Goal: Task Accomplishment & Management: Use online tool/utility

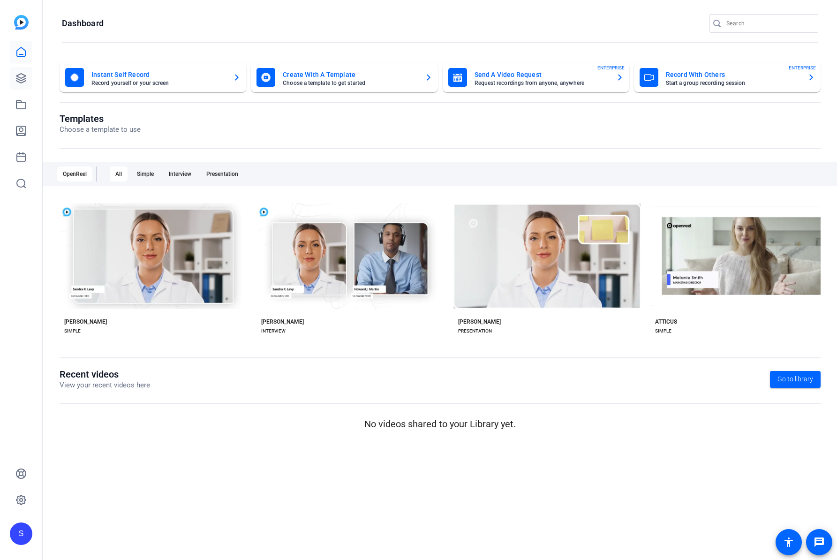
click at [33, 79] on div "S" at bounding box center [21, 280] width 42 height 560
click at [31, 78] on link at bounding box center [21, 78] width 23 height 23
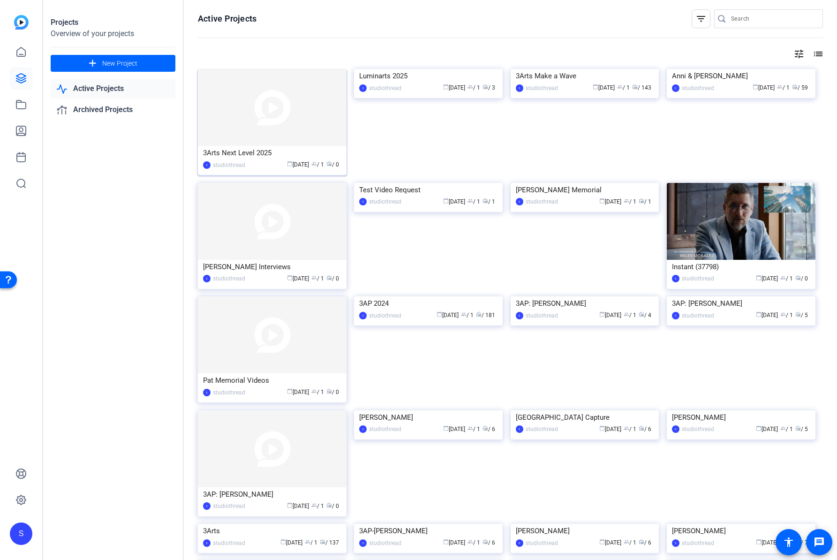
click at [280, 98] on img at bounding box center [272, 107] width 149 height 77
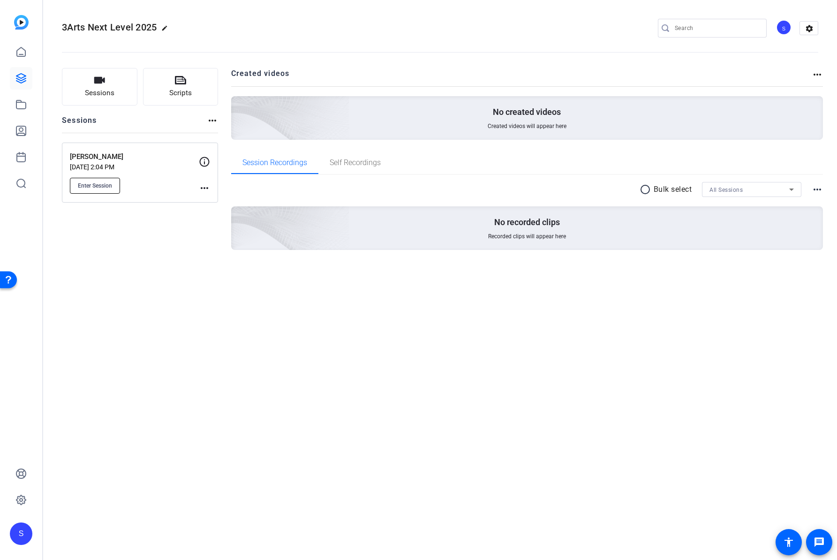
click at [104, 178] on button "Enter Session" at bounding box center [95, 186] width 50 height 16
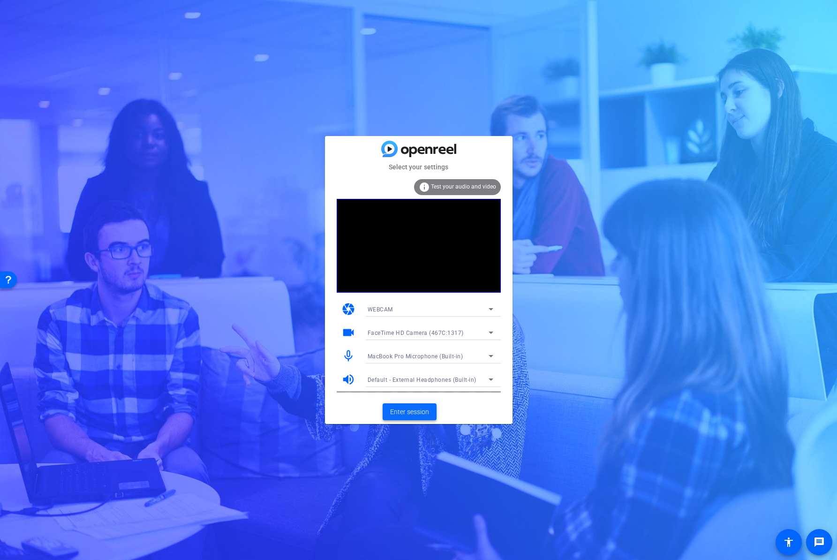
click at [405, 403] on span at bounding box center [410, 412] width 54 height 23
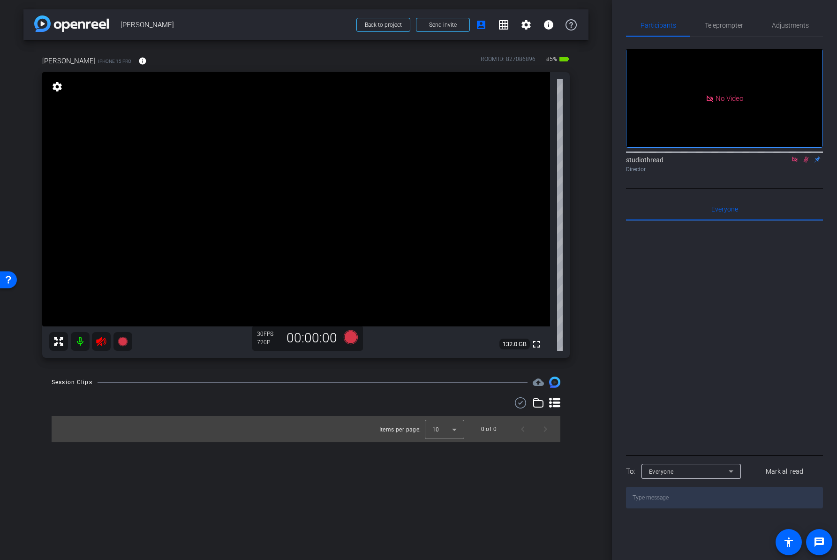
click at [803, 163] on icon at bounding box center [806, 159] width 8 height 7
click at [798, 163] on icon at bounding box center [795, 159] width 8 height 7
click at [100, 323] on video at bounding box center [296, 199] width 508 height 254
click at [107, 336] on mat-icon at bounding box center [101, 341] width 19 height 19
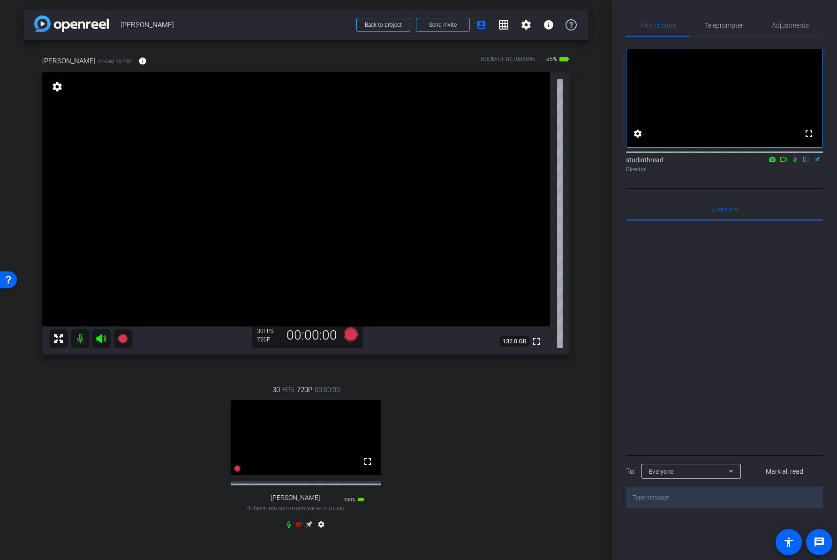
click at [295, 533] on div "30 FPS 720P 00:00:00 fullscreen Jordan B Subject - iPad Air 5th Gen (WiFi+Cellu…" at bounding box center [306, 458] width 528 height 178
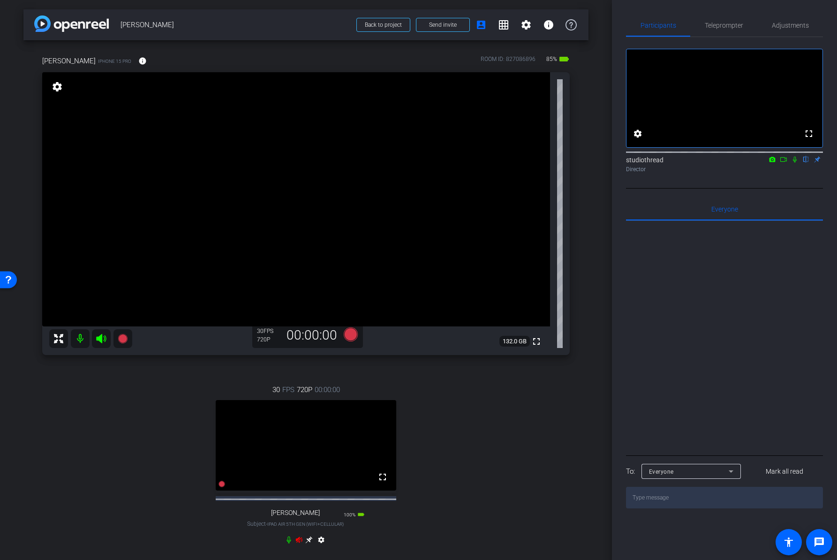
click at [296, 543] on icon at bounding box center [299, 540] width 7 height 6
click at [469, 464] on div "30 FPS 720P 00:00:00 fullscreen Jordan B Subject - iPad Air 5th Gen (WiFi+Cellu…" at bounding box center [306, 466] width 528 height 194
click at [521, 27] on mat-icon "settings" at bounding box center [526, 24] width 11 height 11
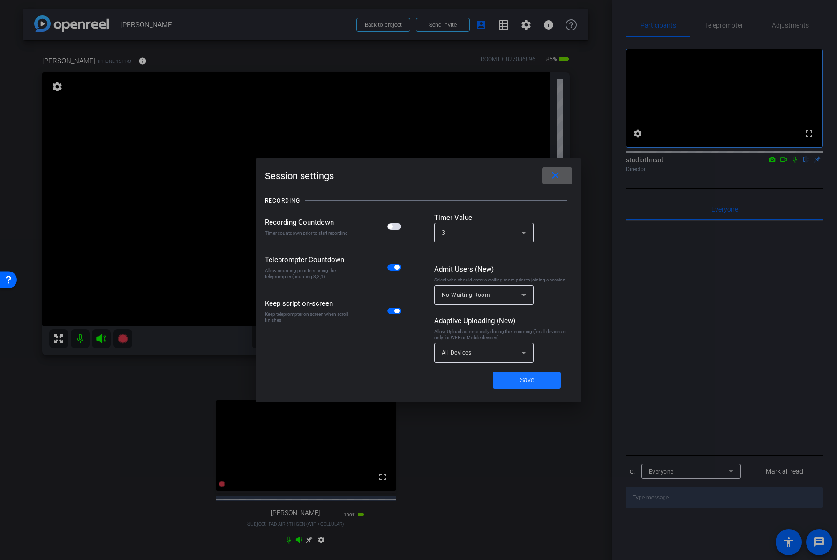
click at [537, 382] on span at bounding box center [527, 380] width 68 height 23
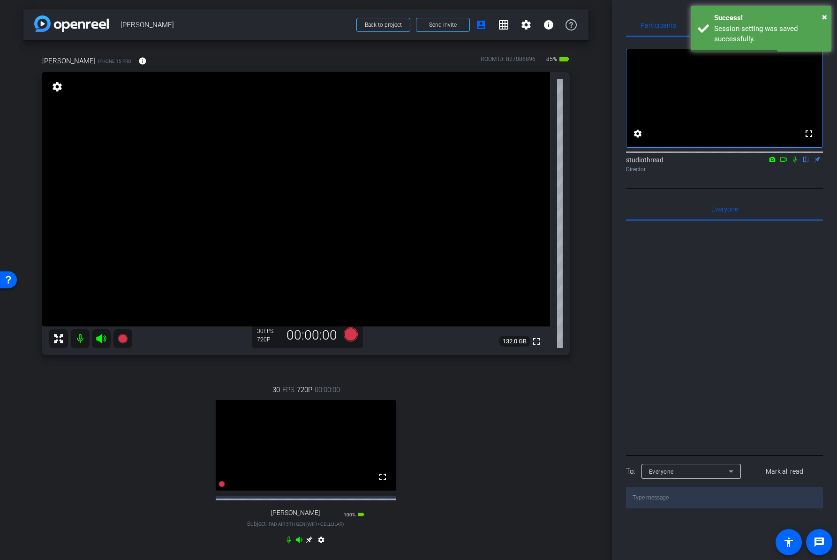
click at [652, 13] on div "Participants Teleprompter Adjustments fullscreen settings studiothread flip Dir…" at bounding box center [724, 280] width 225 height 560
click at [828, 17] on div "× Success! Session setting was saved successfully." at bounding box center [761, 29] width 141 height 46
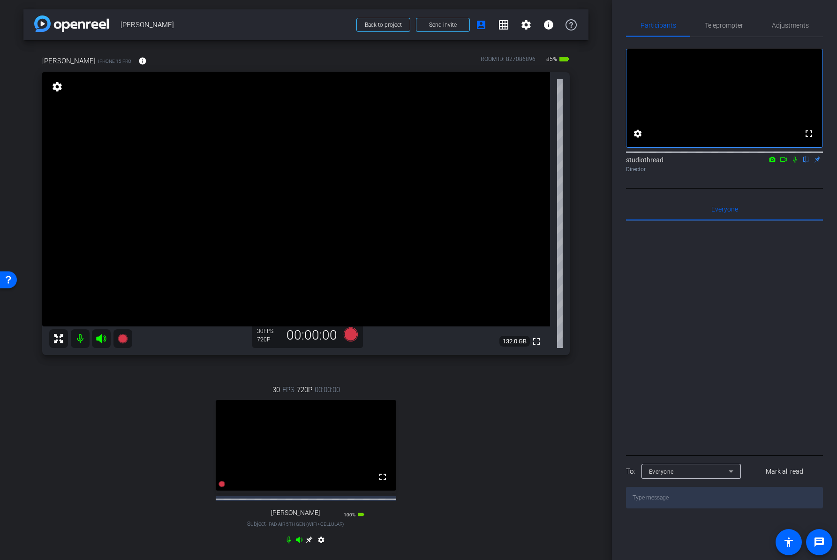
click at [54, 89] on mat-icon "settings" at bounding box center [57, 86] width 13 height 11
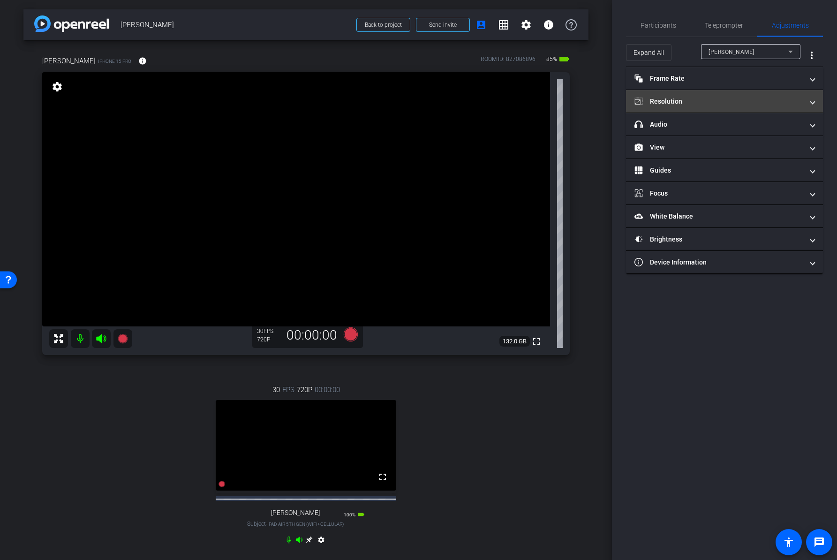
click at [706, 105] on mat-panel-title "Resolution" at bounding box center [719, 102] width 169 height 10
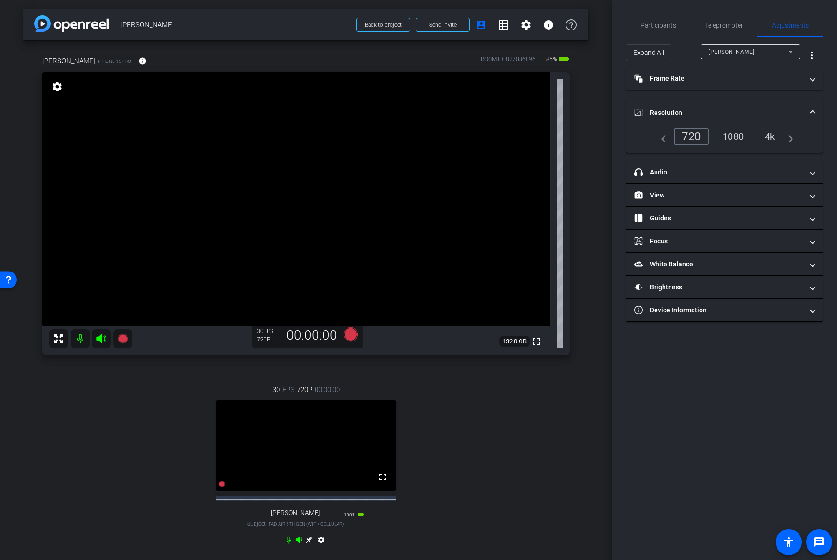
click at [736, 144] on div "navigate_before 720 1080 4k navigate_next" at bounding box center [724, 137] width 137 height 18
click at [739, 139] on div "1080" at bounding box center [733, 136] width 35 height 16
click at [755, 410] on div "Participants Teleprompter Adjustments settings studiothread flip Director Every…" at bounding box center [724, 280] width 225 height 560
click at [283, 470] on video at bounding box center [306, 445] width 181 height 91
click at [317, 547] on mat-icon "settings" at bounding box center [321, 541] width 11 height 11
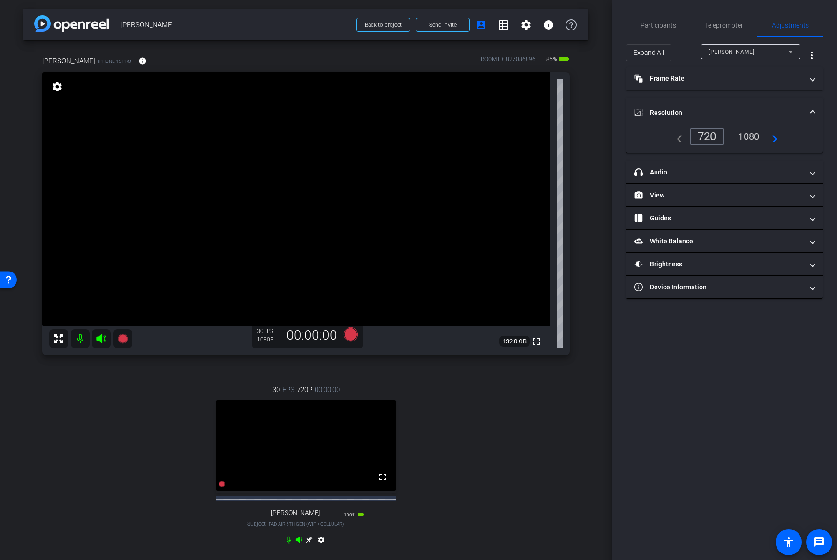
click at [754, 136] on div "1080" at bounding box center [748, 136] width 35 height 16
click at [727, 378] on div "Participants Teleprompter Adjustments settings studiothread flip Director Every…" at bounding box center [724, 280] width 225 height 560
click at [653, 24] on span "Participants" at bounding box center [659, 25] width 36 height 7
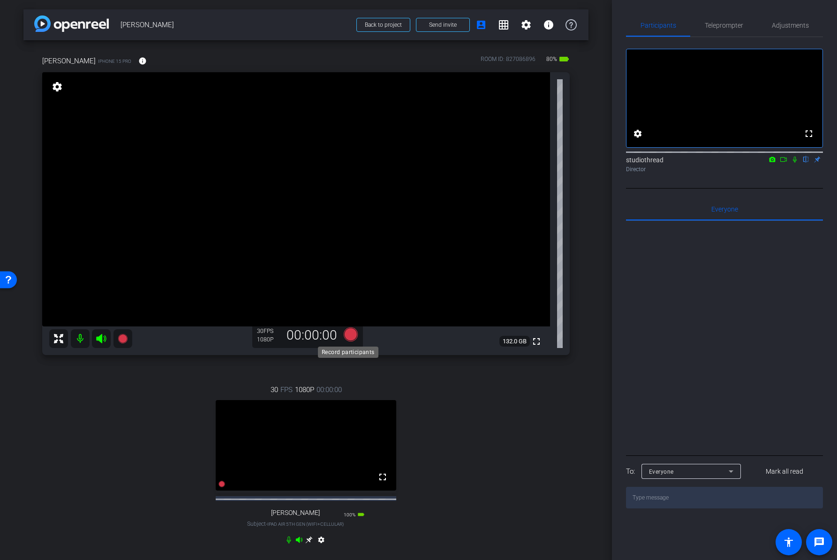
click at [346, 333] on icon at bounding box center [350, 334] width 14 height 14
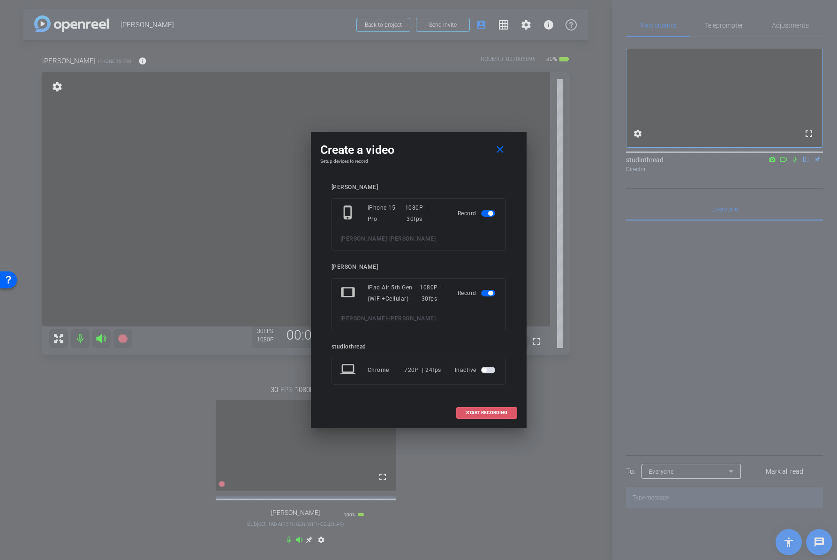
click at [491, 416] on span at bounding box center [487, 412] width 60 height 23
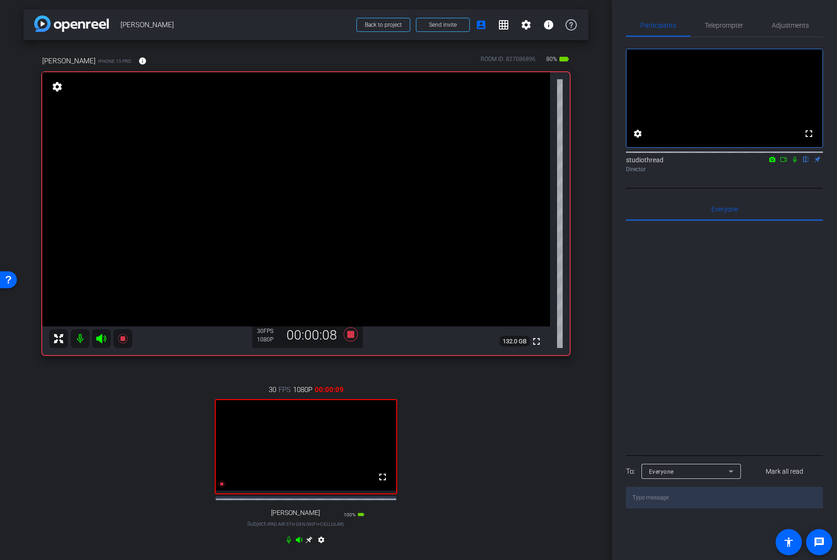
click at [797, 163] on icon at bounding box center [795, 159] width 8 height 7
click at [794, 163] on icon at bounding box center [795, 160] width 5 height 6
click at [794, 163] on icon at bounding box center [795, 159] width 8 height 7
click at [793, 163] on icon at bounding box center [795, 159] width 8 height 7
click at [794, 163] on icon at bounding box center [795, 159] width 8 height 7
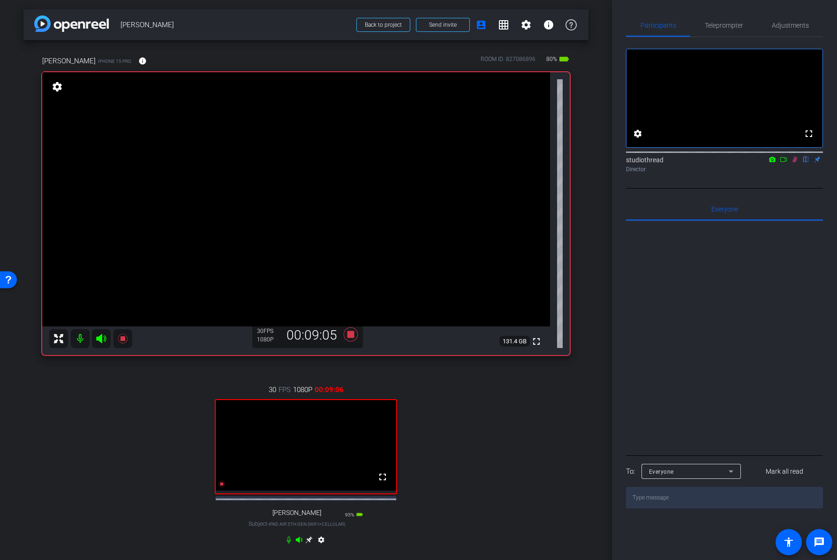
click at [793, 163] on icon at bounding box center [795, 159] width 8 height 7
click at [351, 336] on icon at bounding box center [351, 334] width 23 height 17
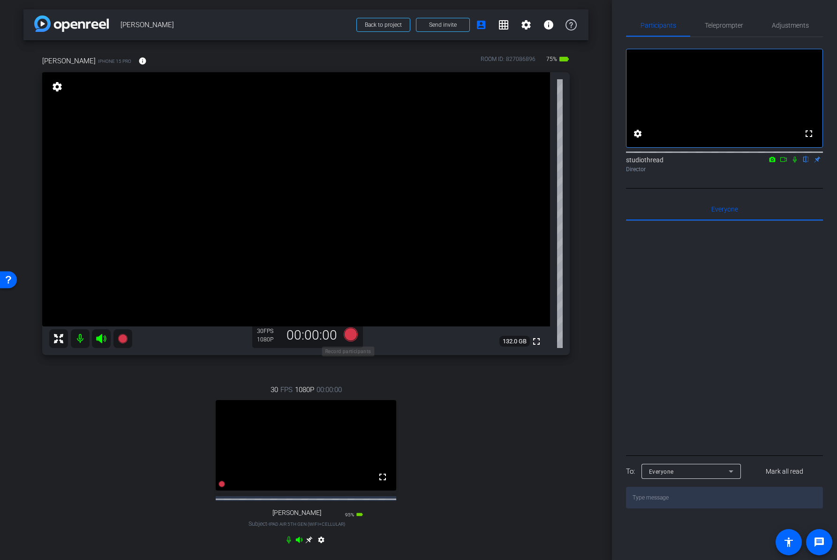
click at [348, 336] on icon at bounding box center [350, 334] width 14 height 14
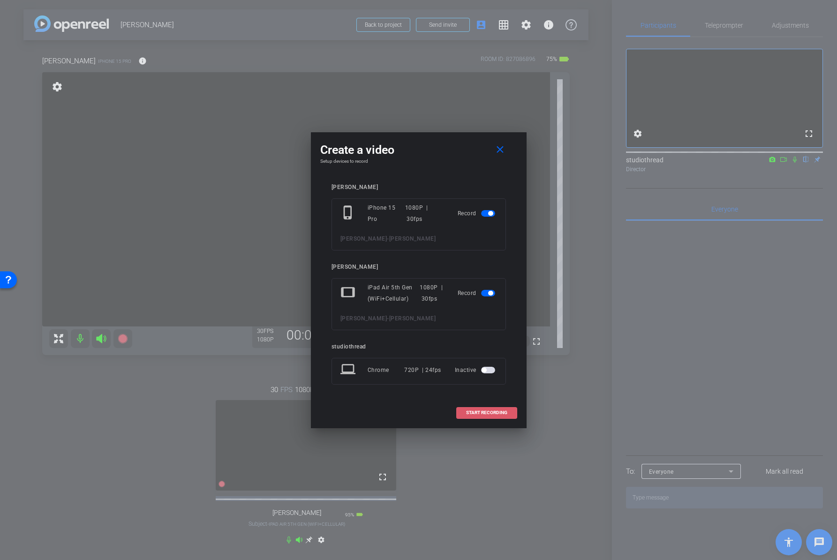
click at [499, 416] on span at bounding box center [487, 412] width 60 height 23
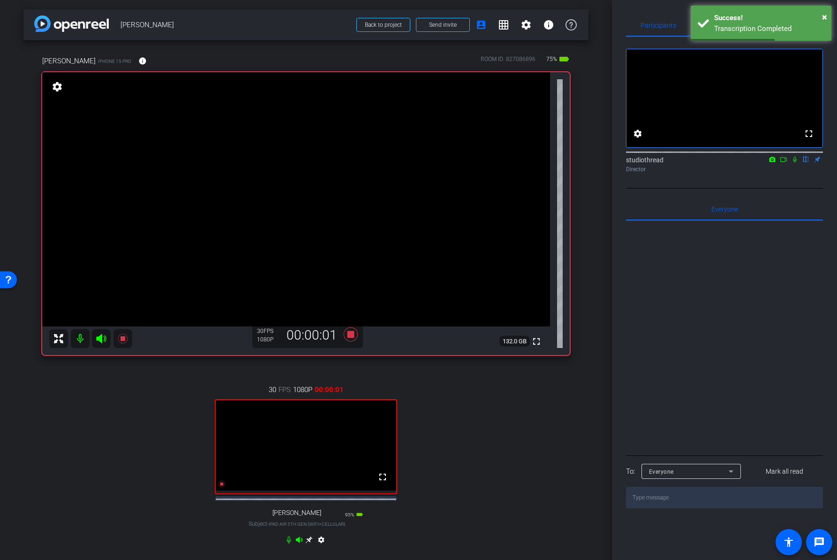
click at [795, 163] on icon at bounding box center [795, 160] width 4 height 6
click at [771, 302] on div at bounding box center [724, 337] width 197 height 232
click at [793, 163] on icon at bounding box center [795, 159] width 8 height 7
click at [794, 163] on icon at bounding box center [795, 160] width 5 height 6
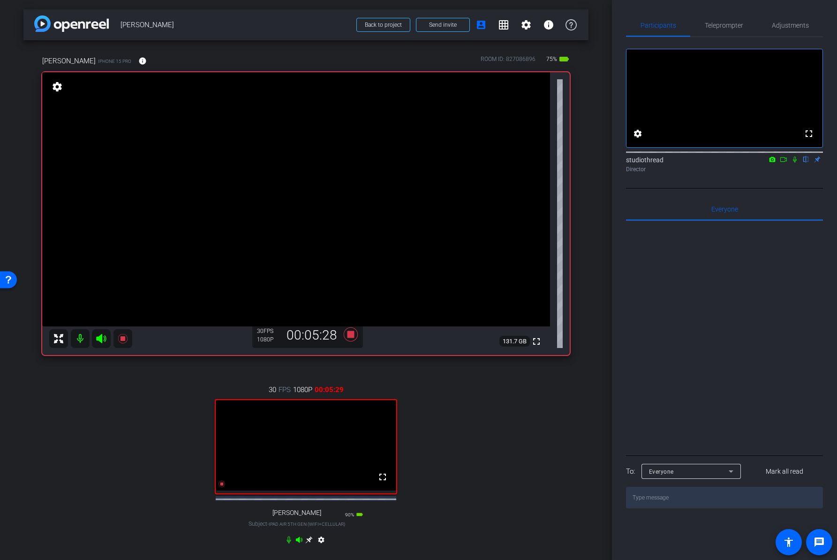
click at [798, 163] on icon at bounding box center [795, 159] width 8 height 7
click at [796, 163] on icon at bounding box center [795, 159] width 8 height 7
click at [797, 163] on icon at bounding box center [795, 159] width 8 height 7
click at [795, 163] on icon at bounding box center [795, 160] width 5 height 6
click at [350, 338] on icon at bounding box center [351, 334] width 23 height 17
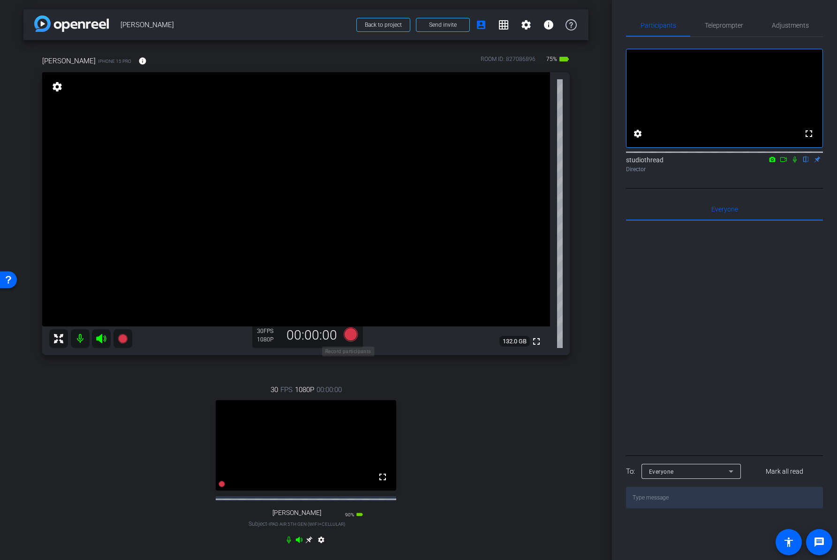
click at [344, 333] on icon at bounding box center [350, 334] width 14 height 14
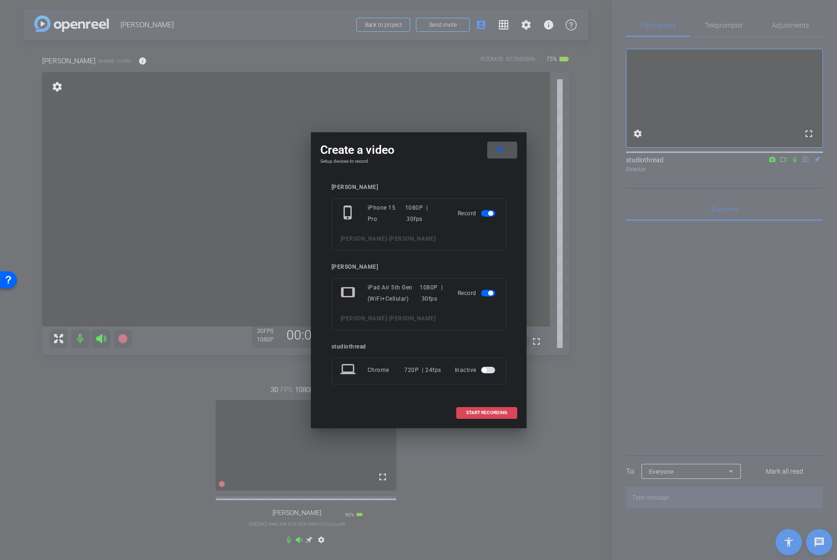
click at [479, 411] on span "START RECORDING" at bounding box center [486, 412] width 41 height 5
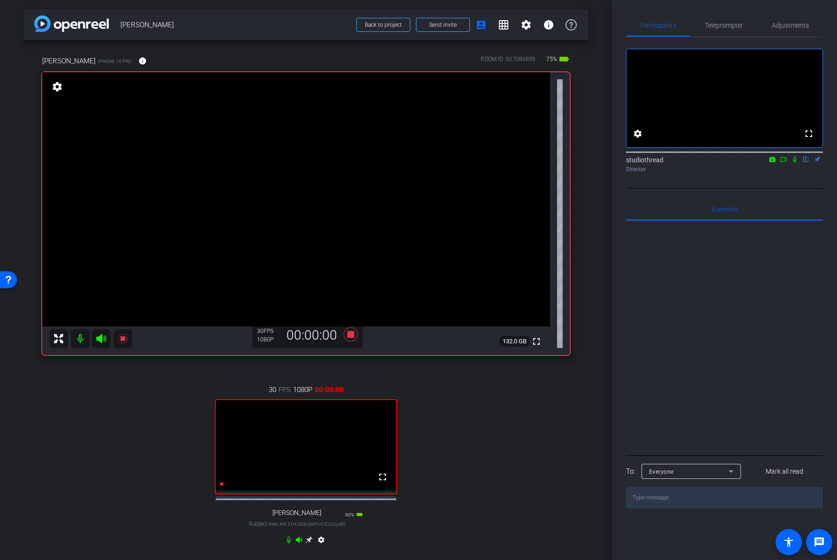
click at [795, 163] on icon at bounding box center [795, 159] width 8 height 7
click at [795, 164] on mat-icon at bounding box center [794, 159] width 11 height 8
click at [795, 163] on icon at bounding box center [795, 159] width 8 height 7
click at [795, 163] on icon at bounding box center [795, 160] width 4 height 6
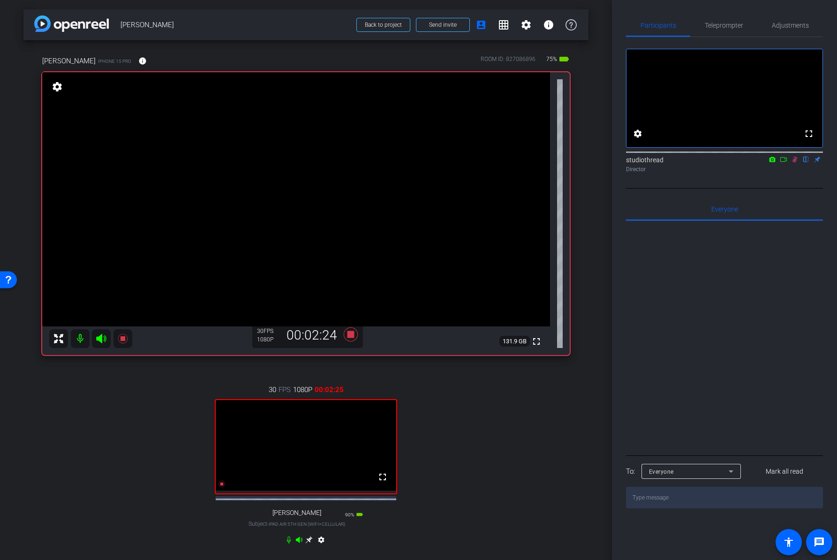
click at [795, 155] on div at bounding box center [724, 152] width 197 height 8
click at [795, 163] on icon at bounding box center [795, 160] width 5 height 6
click at [794, 163] on icon at bounding box center [795, 159] width 8 height 7
click at [795, 163] on icon at bounding box center [795, 160] width 5 height 6
click at [795, 163] on icon at bounding box center [795, 160] width 4 height 6
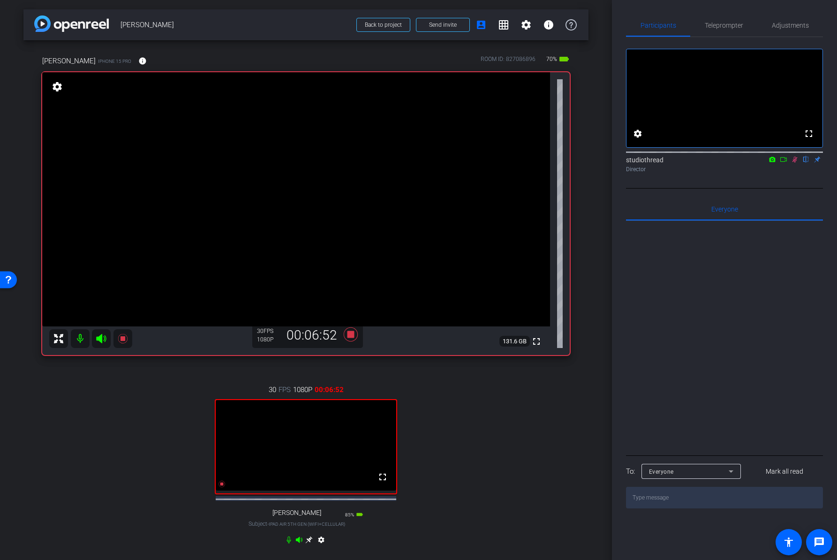
click at [796, 163] on icon at bounding box center [795, 159] width 8 height 7
click at [797, 163] on icon at bounding box center [795, 159] width 8 height 7
click at [793, 163] on icon at bounding box center [795, 159] width 8 height 7
click at [796, 163] on icon at bounding box center [795, 159] width 8 height 7
click at [794, 163] on icon at bounding box center [795, 159] width 8 height 7
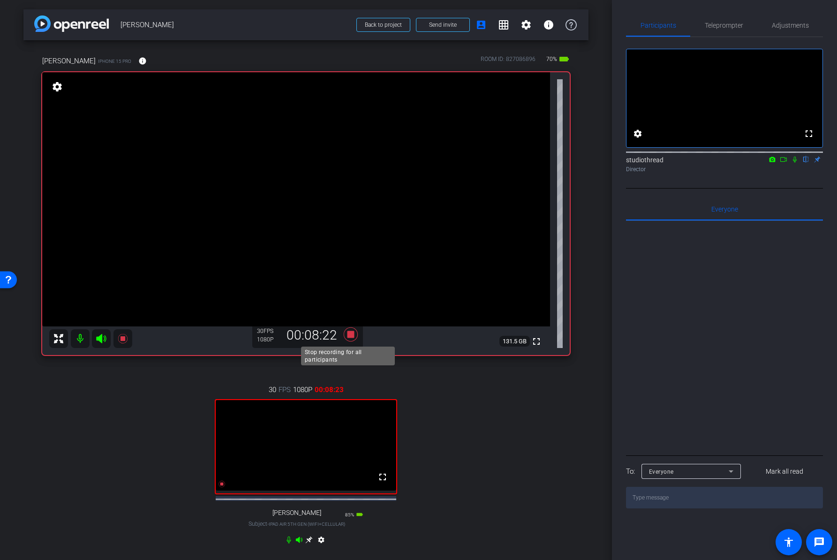
click at [349, 335] on icon at bounding box center [350, 334] width 14 height 14
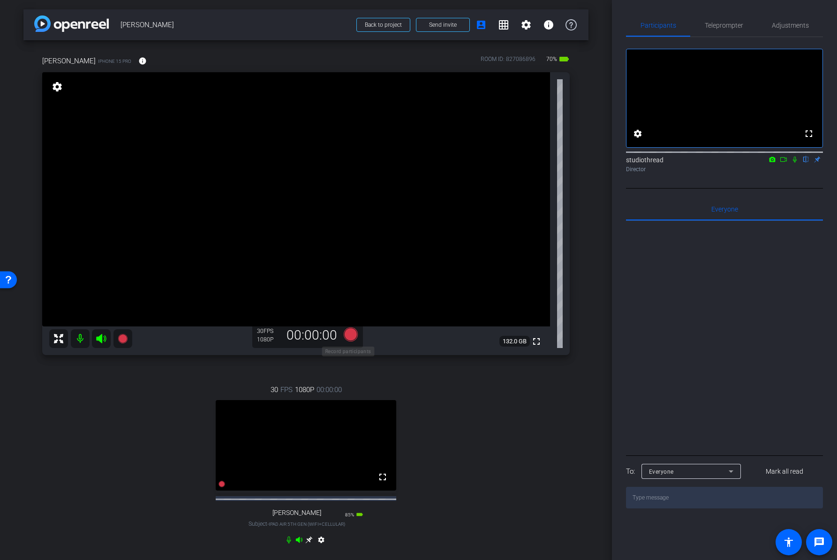
click at [351, 334] on icon at bounding box center [350, 334] width 14 height 14
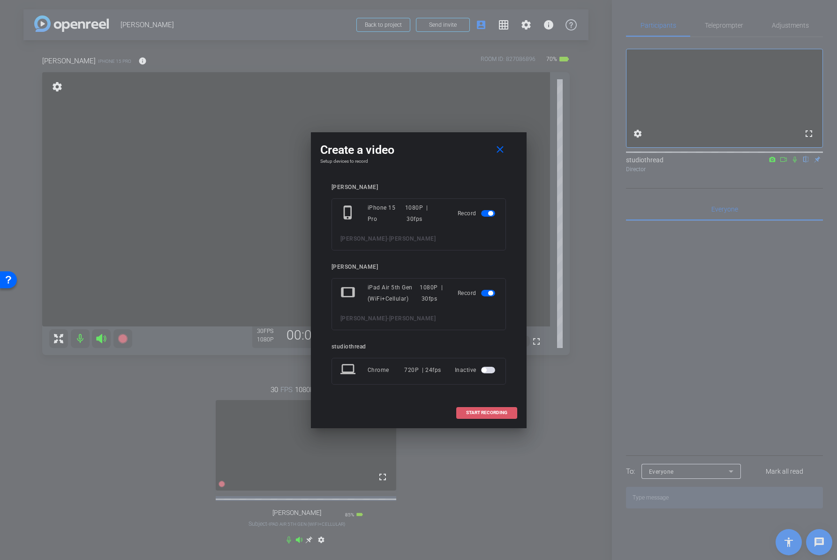
click at [479, 416] on span at bounding box center [487, 412] width 60 height 23
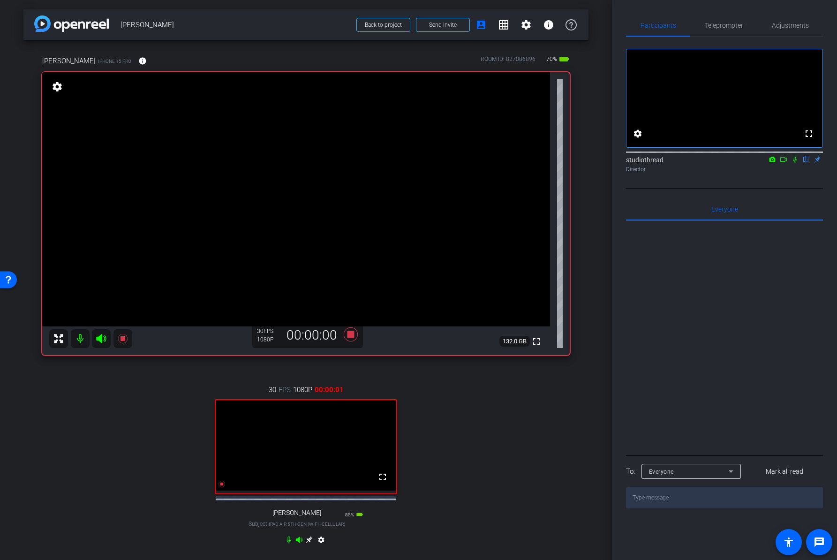
click at [797, 163] on icon at bounding box center [795, 159] width 8 height 7
click at [798, 163] on icon at bounding box center [795, 159] width 8 height 7
click at [794, 163] on icon at bounding box center [795, 159] width 8 height 7
click at [793, 163] on icon at bounding box center [795, 159] width 8 height 7
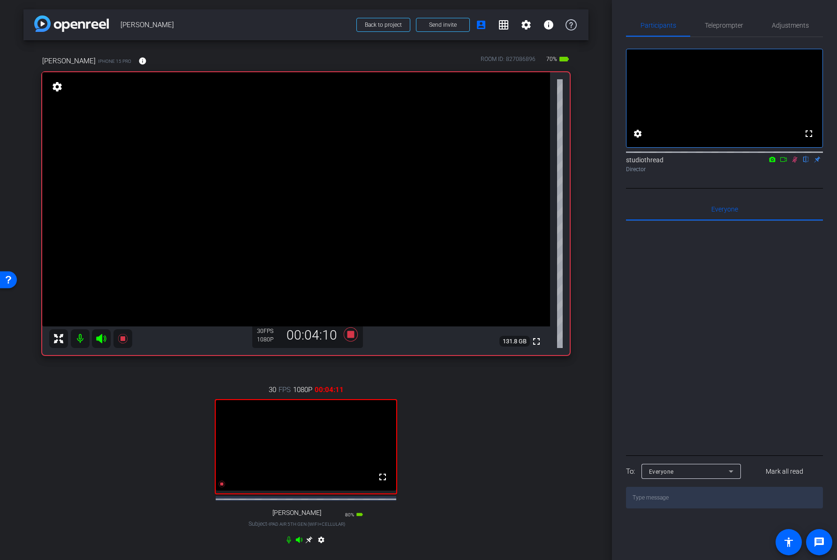
click at [794, 163] on icon at bounding box center [795, 160] width 5 height 6
click at [796, 163] on icon at bounding box center [795, 159] width 8 height 7
click at [795, 163] on icon at bounding box center [795, 159] width 8 height 7
click at [796, 163] on icon at bounding box center [795, 160] width 4 height 6
click at [795, 163] on icon at bounding box center [795, 160] width 5 height 6
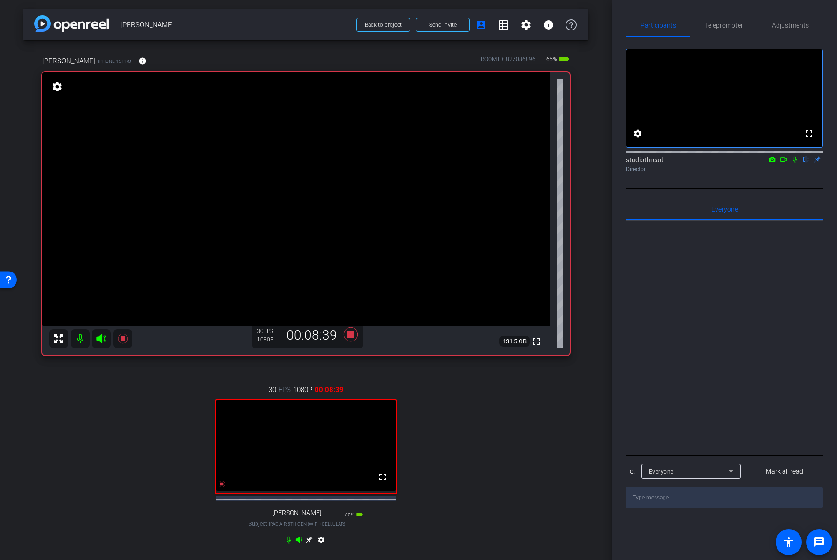
click at [795, 163] on icon at bounding box center [795, 160] width 4 height 6
click at [794, 163] on icon at bounding box center [795, 159] width 8 height 7
click at [347, 333] on icon at bounding box center [350, 334] width 14 height 14
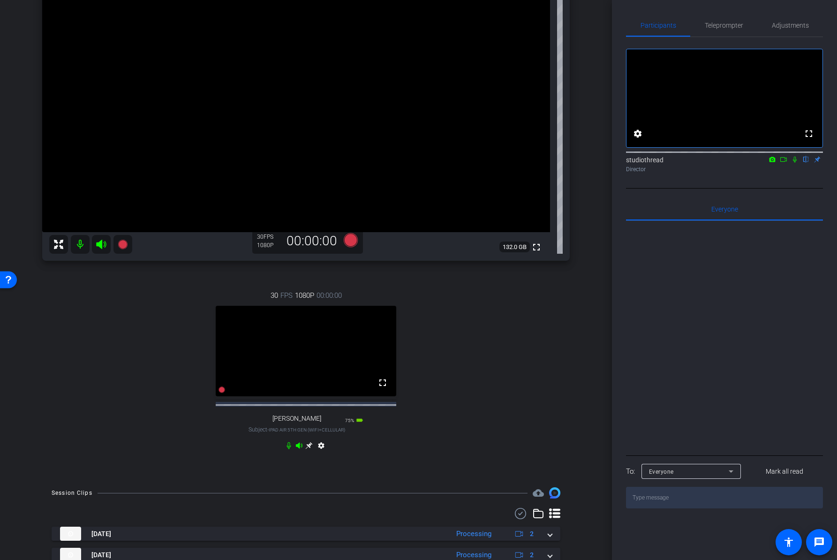
scroll to position [113, 0]
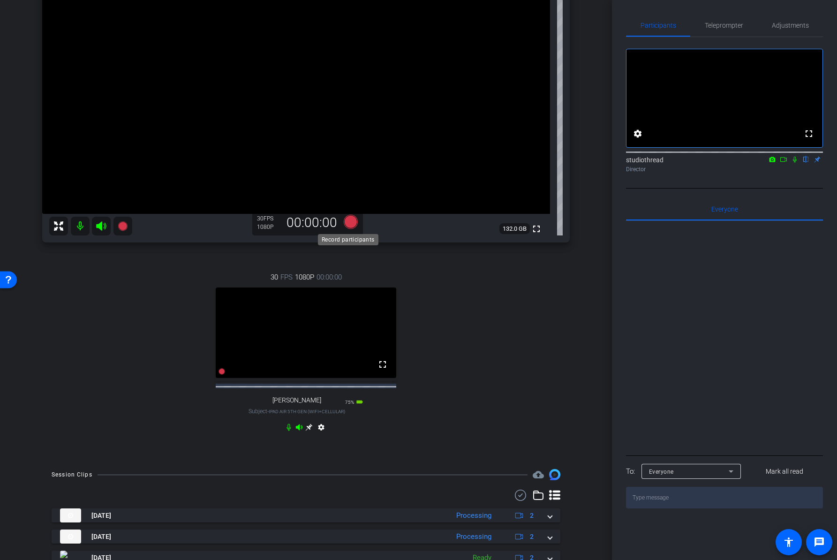
click at [346, 219] on icon at bounding box center [350, 222] width 14 height 14
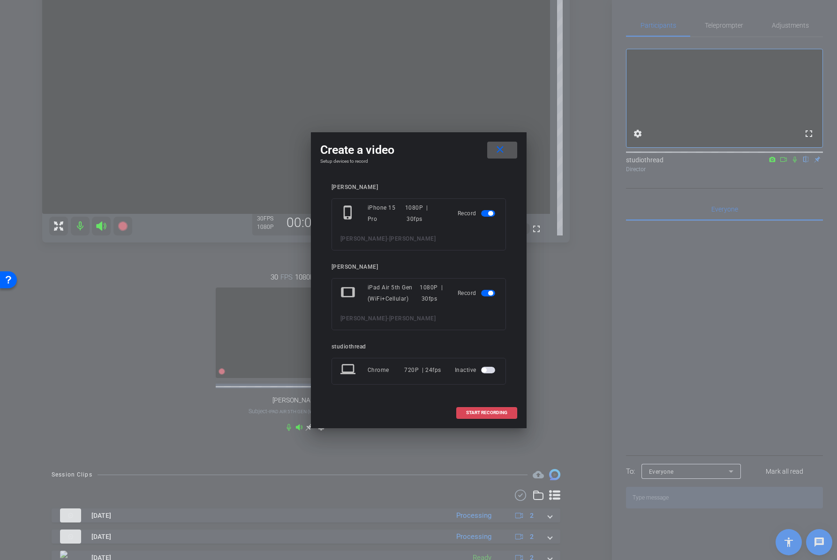
click at [487, 414] on span "START RECORDING" at bounding box center [486, 412] width 41 height 5
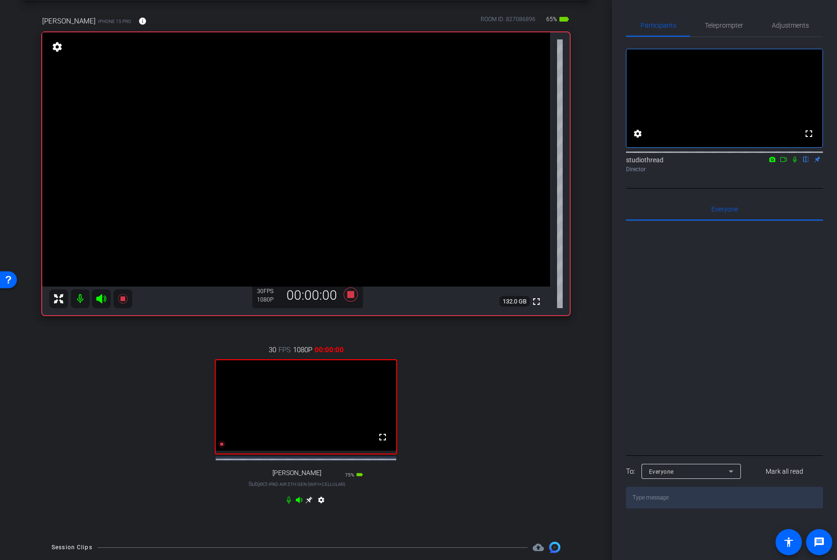
scroll to position [39, 0]
click at [795, 163] on icon at bounding box center [795, 159] width 8 height 7
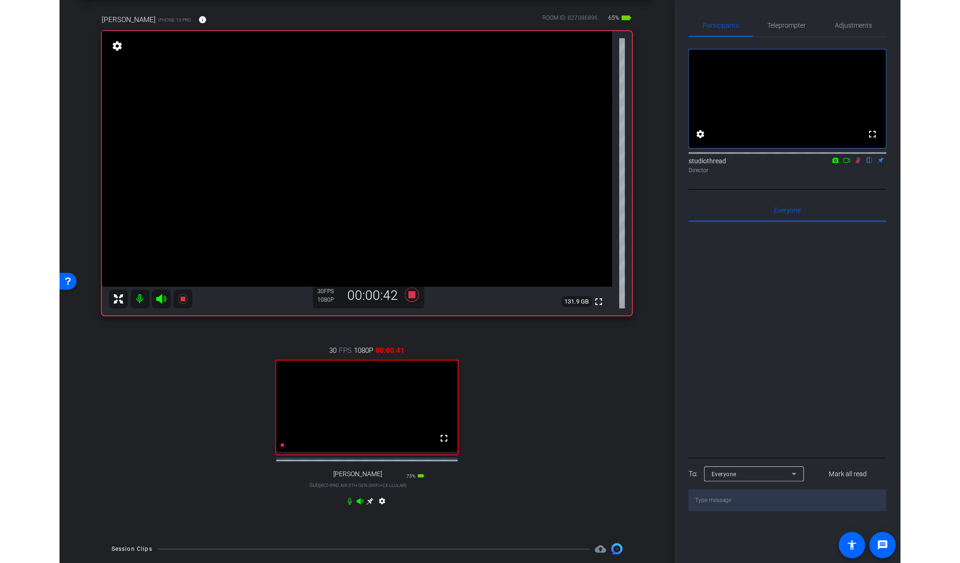
scroll to position [43, 0]
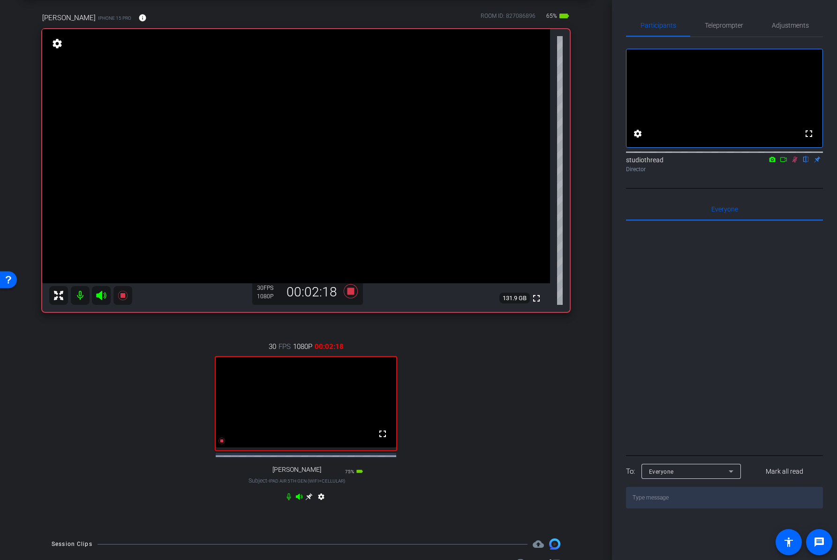
click at [793, 163] on icon at bounding box center [795, 159] width 8 height 7
click at [793, 163] on icon at bounding box center [795, 160] width 4 height 6
click at [794, 163] on icon at bounding box center [795, 160] width 5 height 6
click at [796, 163] on icon at bounding box center [795, 159] width 8 height 7
click at [794, 163] on icon at bounding box center [795, 160] width 5 height 6
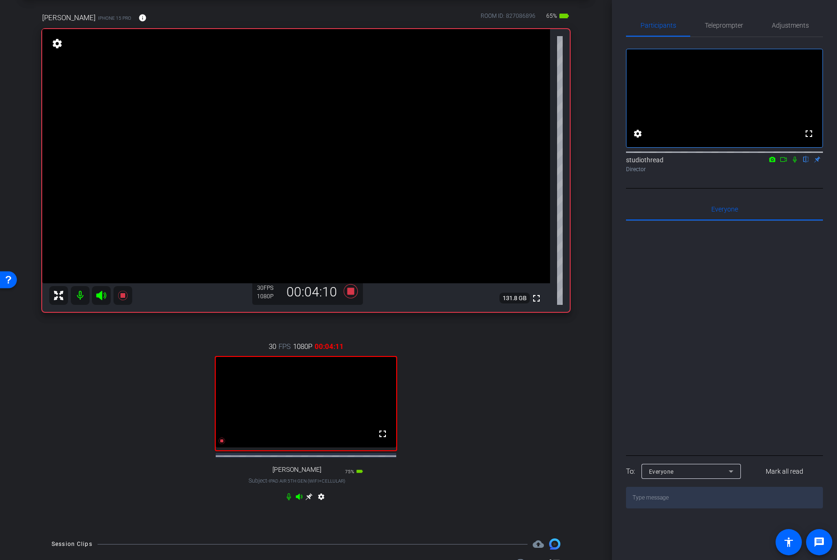
click at [795, 163] on icon at bounding box center [795, 160] width 4 height 6
click at [796, 163] on icon at bounding box center [795, 159] width 8 height 7
click at [792, 163] on icon at bounding box center [795, 159] width 8 height 7
click at [794, 163] on icon at bounding box center [795, 160] width 5 height 6
click at [796, 163] on icon at bounding box center [795, 159] width 8 height 7
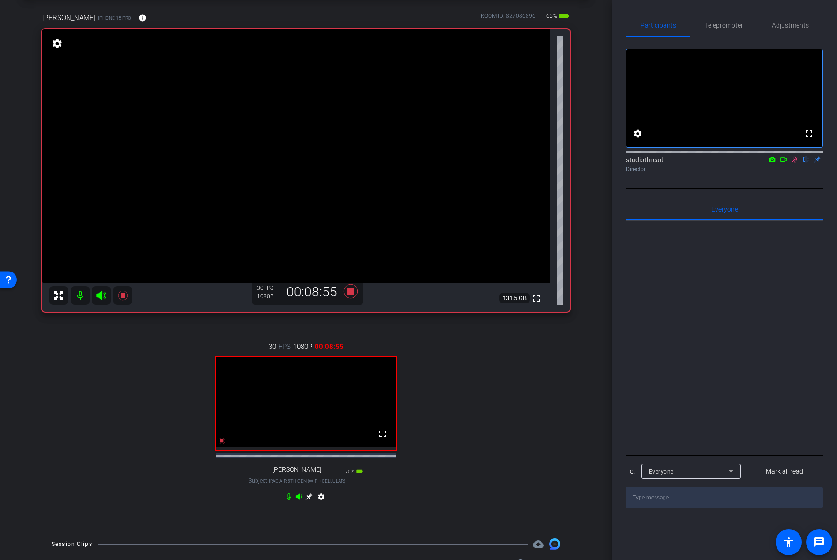
click at [796, 163] on icon at bounding box center [795, 159] width 8 height 7
click at [795, 163] on icon at bounding box center [795, 159] width 8 height 7
click at [796, 163] on icon at bounding box center [795, 159] width 8 height 7
click at [350, 293] on icon at bounding box center [350, 291] width 14 height 14
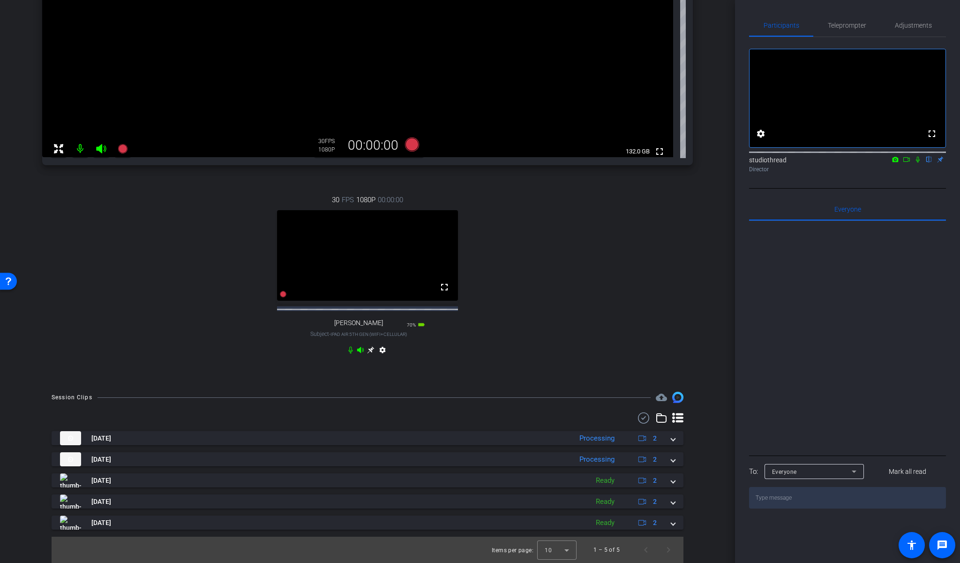
scroll to position [0, 0]
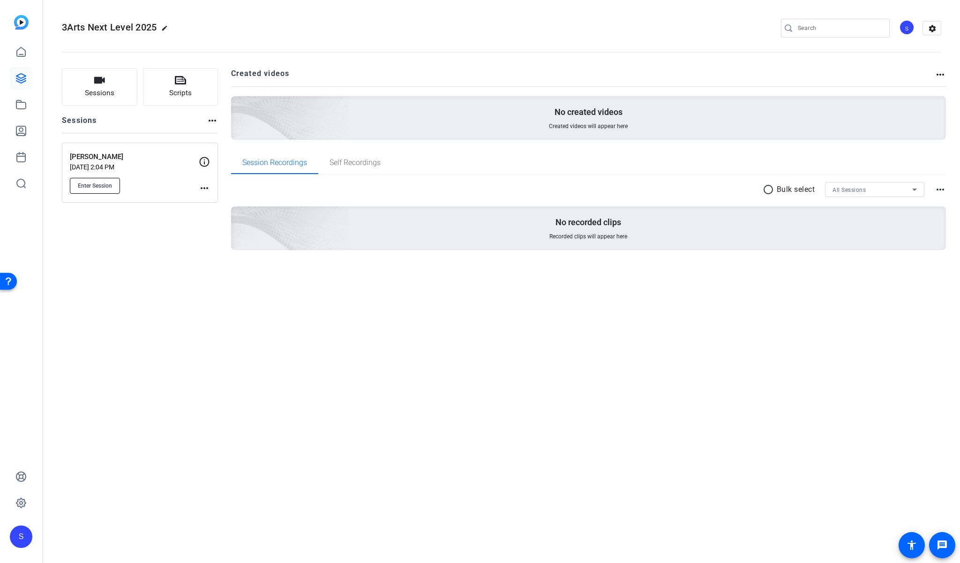
click at [105, 182] on span "Enter Session" at bounding box center [95, 186] width 34 height 8
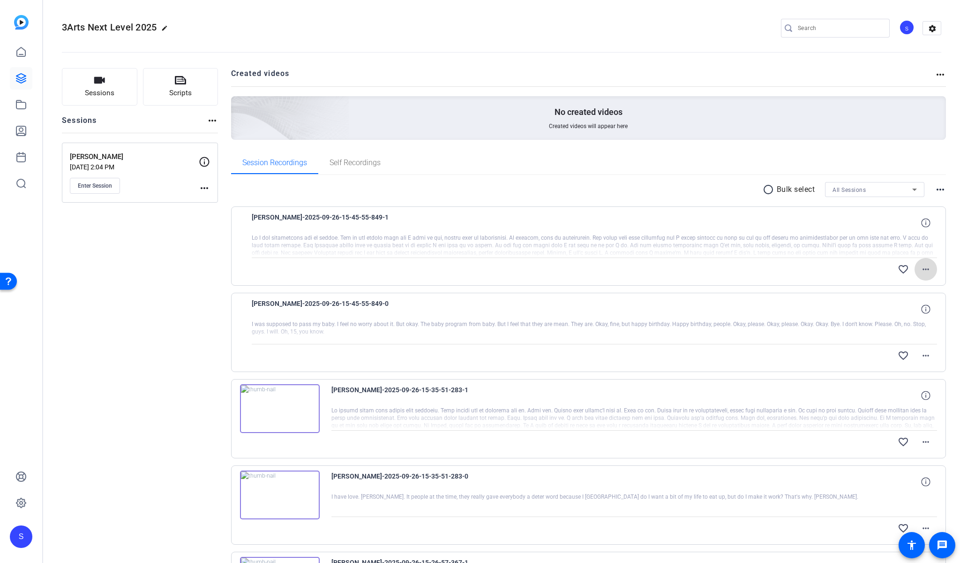
click at [923, 267] on mat-icon "more_horiz" at bounding box center [926, 269] width 11 height 11
click at [728, 204] on div at bounding box center [480, 281] width 960 height 563
